Goal: Ask a question

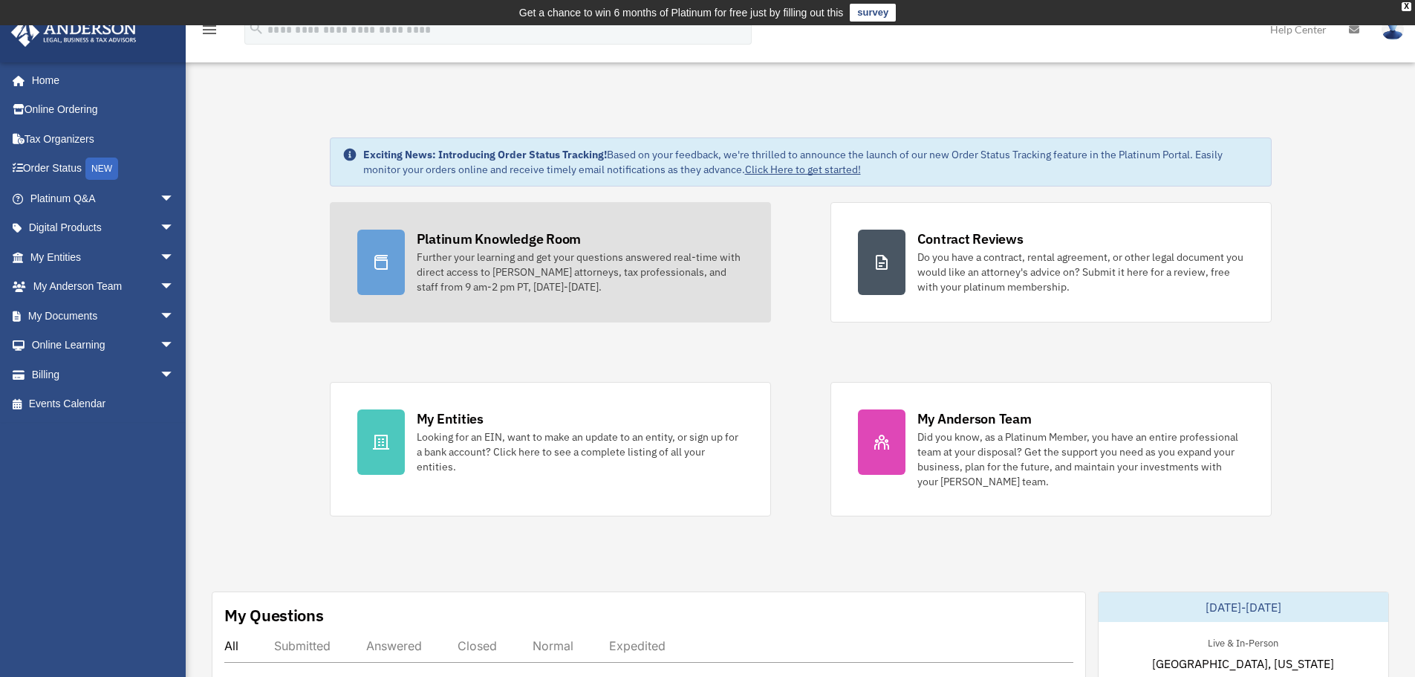
click at [568, 264] on div "Further your learning and get your questions answered real-time with direct acc…" at bounding box center [580, 272] width 327 height 45
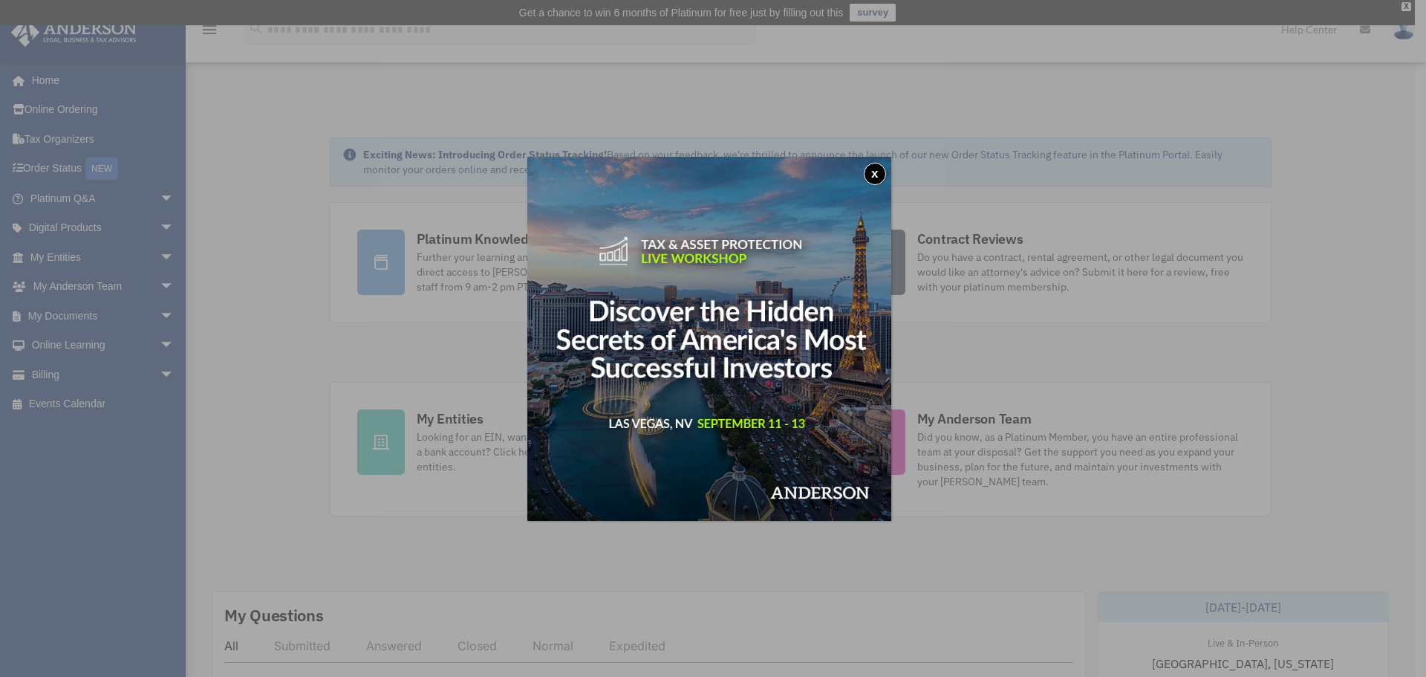
click at [885, 173] on button "x" at bounding box center [875, 174] width 22 height 22
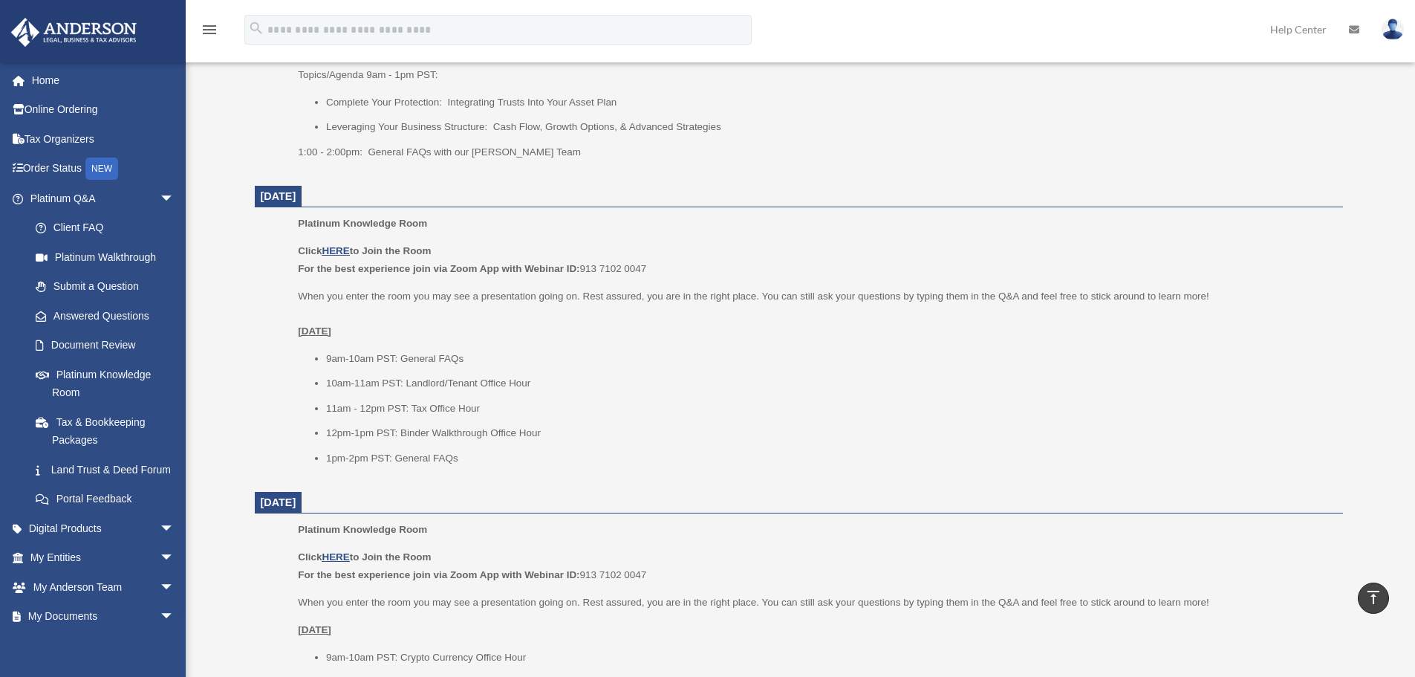
scroll to position [842, 0]
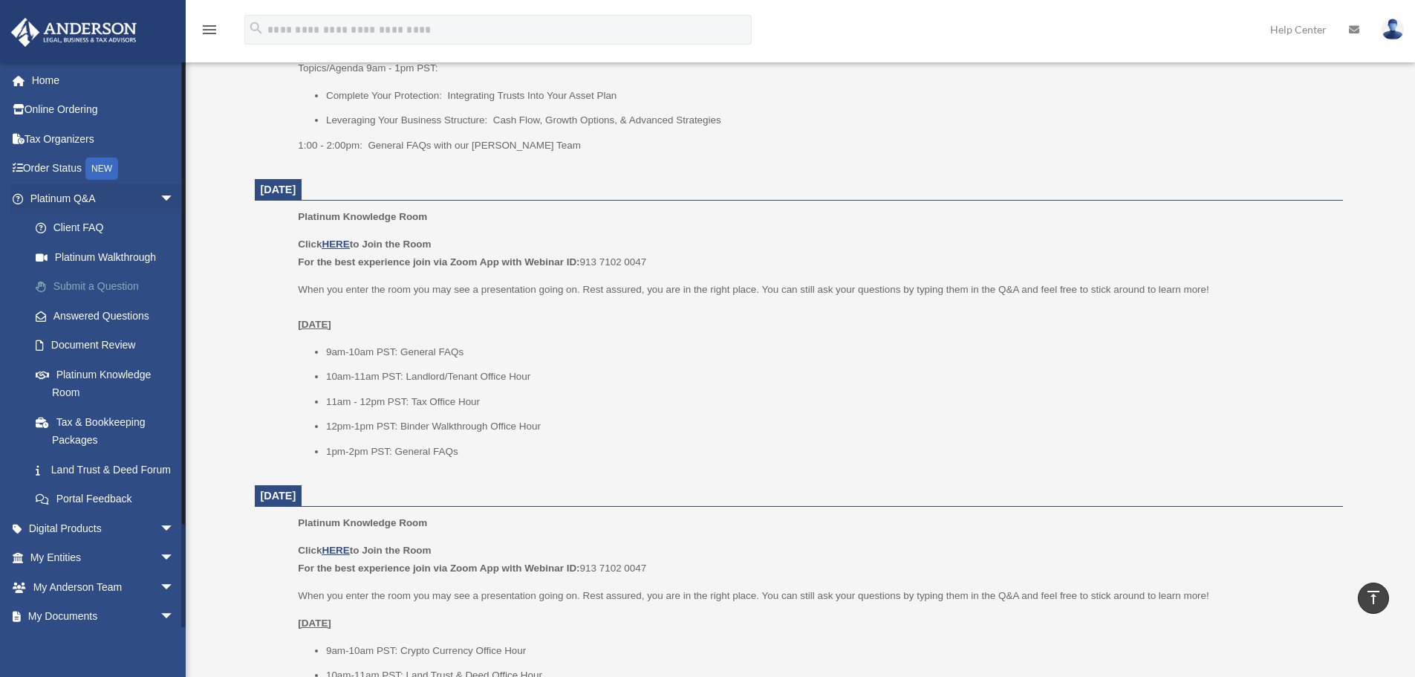
click at [105, 279] on link "Submit a Question" at bounding box center [109, 287] width 176 height 30
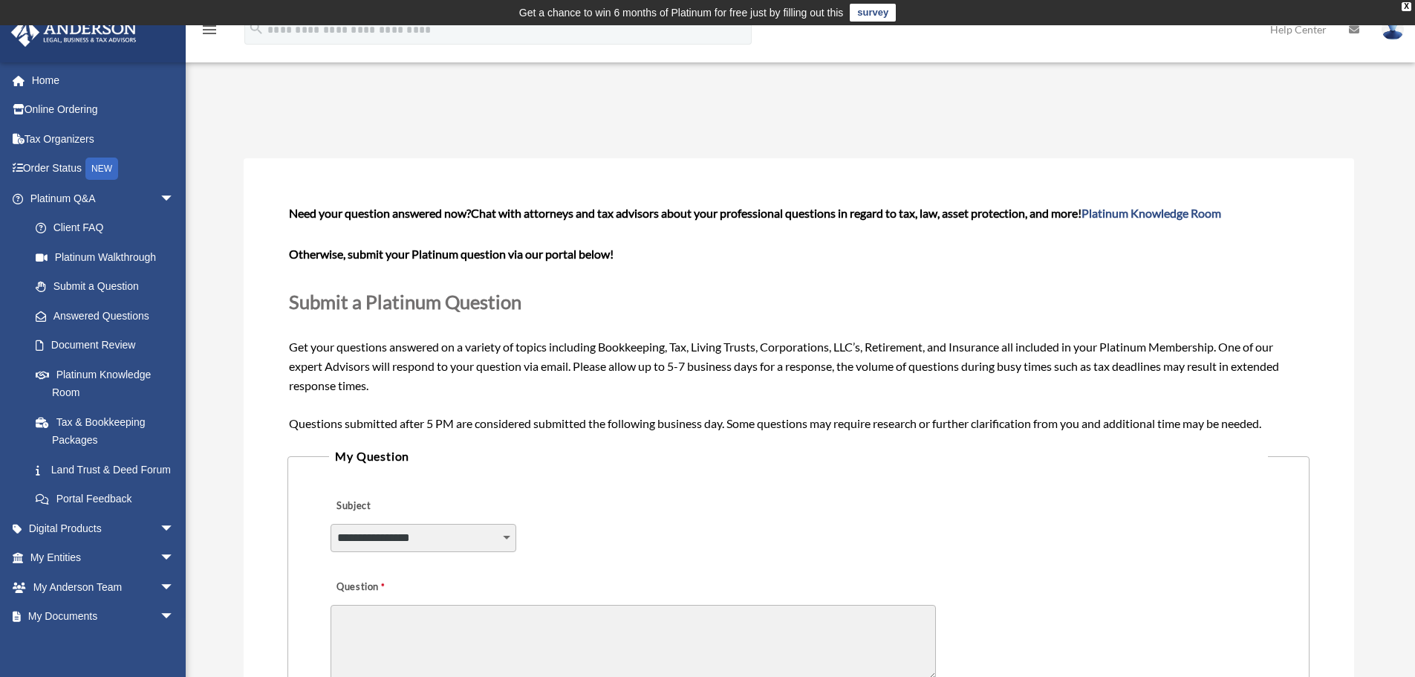
click at [1408, 1] on td "Get a chance to win 6 months of Platinum for free just by filling out this surv…" at bounding box center [707, 12] width 1415 height 25
click at [1406, 5] on div "X" at bounding box center [1407, 6] width 10 height 9
